Goal: Task Accomplishment & Management: Manage account settings

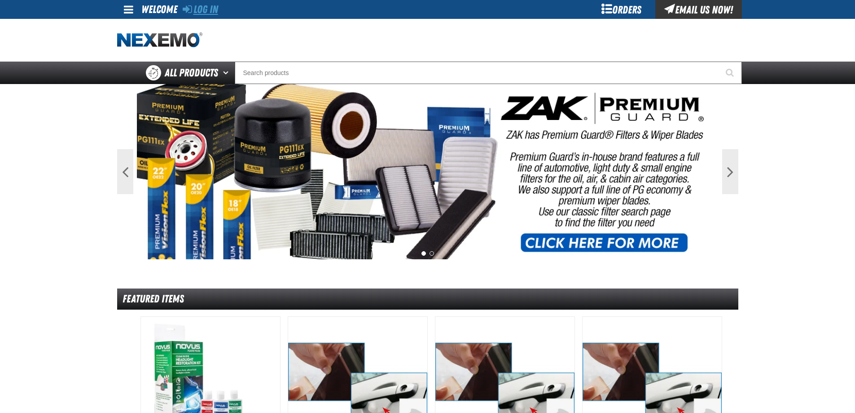
click at [206, 8] on link "Log In" at bounding box center [200, 9] width 35 height 13
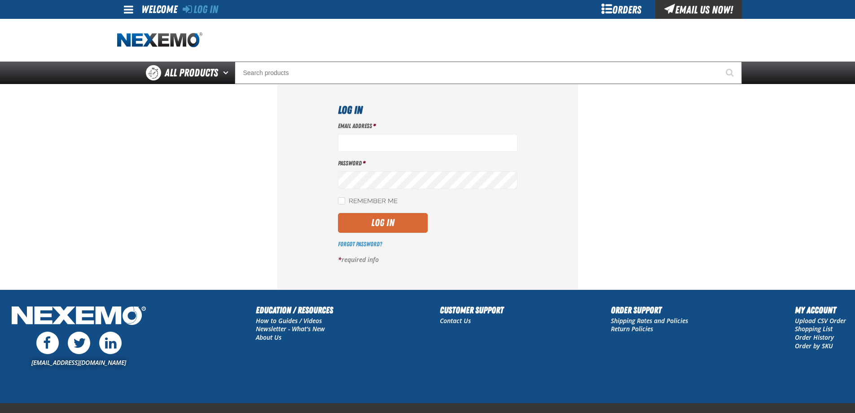
type input "lhernandez@vtaig.com"
click at [382, 231] on button "Log In" at bounding box center [383, 223] width 90 height 20
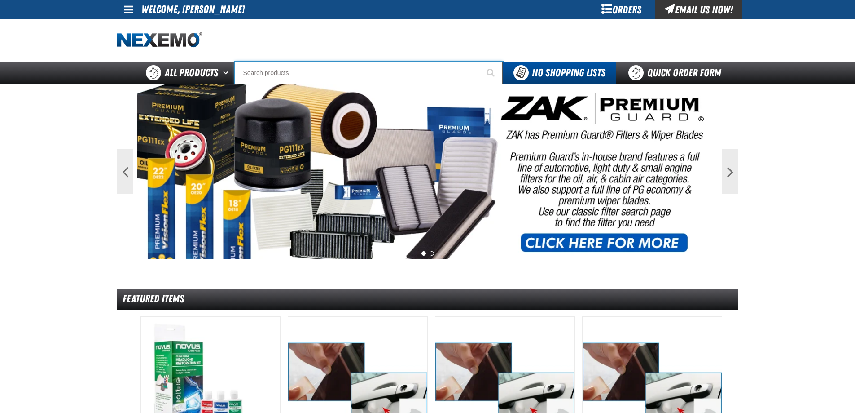
click at [291, 74] on input "Search" at bounding box center [369, 73] width 268 height 22
click at [614, 10] on div "Orders" at bounding box center [621, 9] width 67 height 19
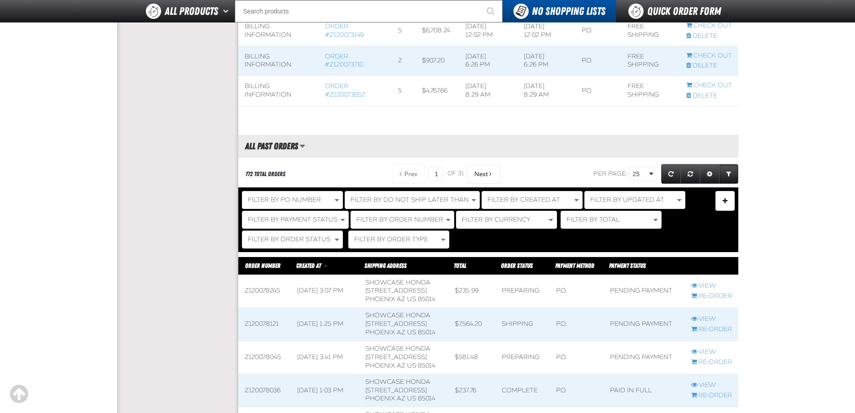
scroll to position [673, 0]
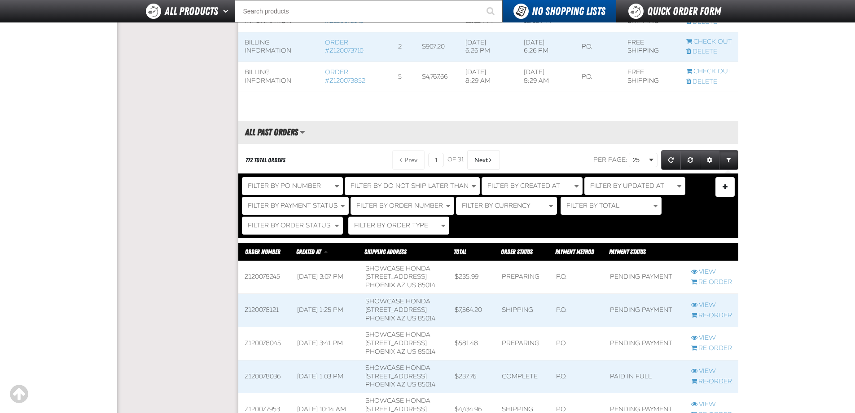
click at [704, 321] on td "View Re-Order" at bounding box center [711, 310] width 53 height 33
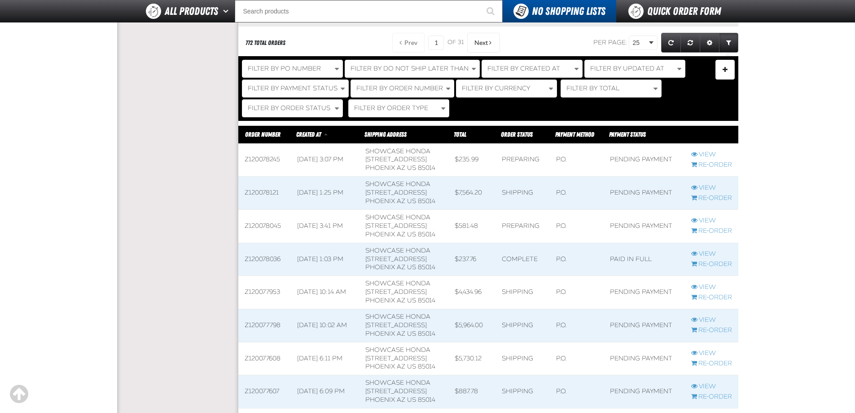
scroll to position [808, 0]
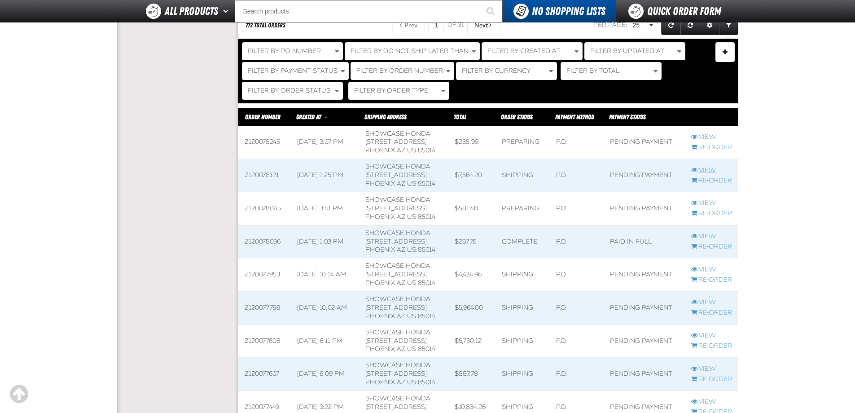
click at [707, 175] on link "View" at bounding box center [711, 170] width 41 height 9
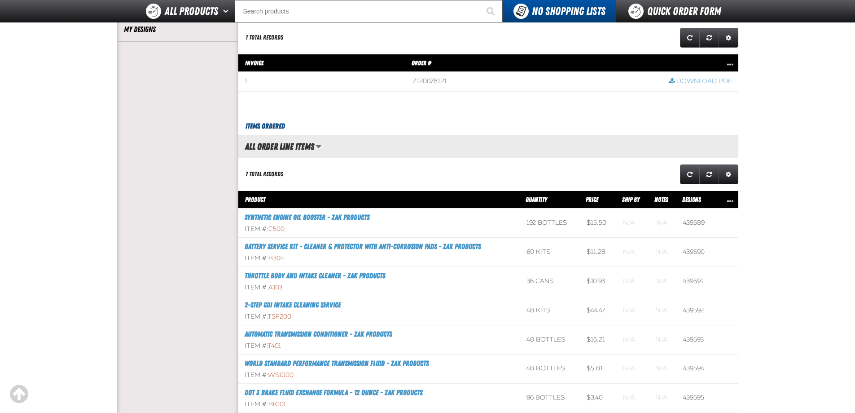
scroll to position [314, 0]
